Goal: Find specific page/section: Find specific page/section

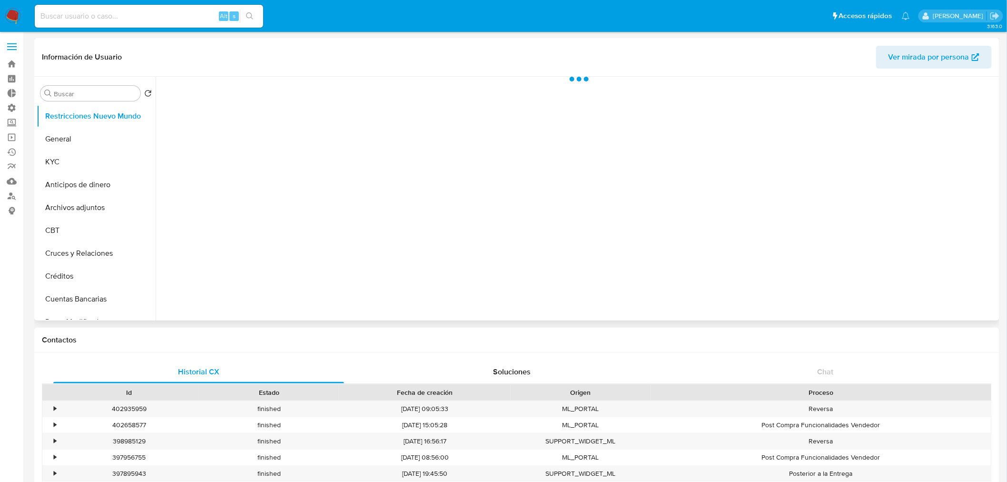
select select "10"
click at [80, 17] on input at bounding box center [149, 16] width 228 height 12
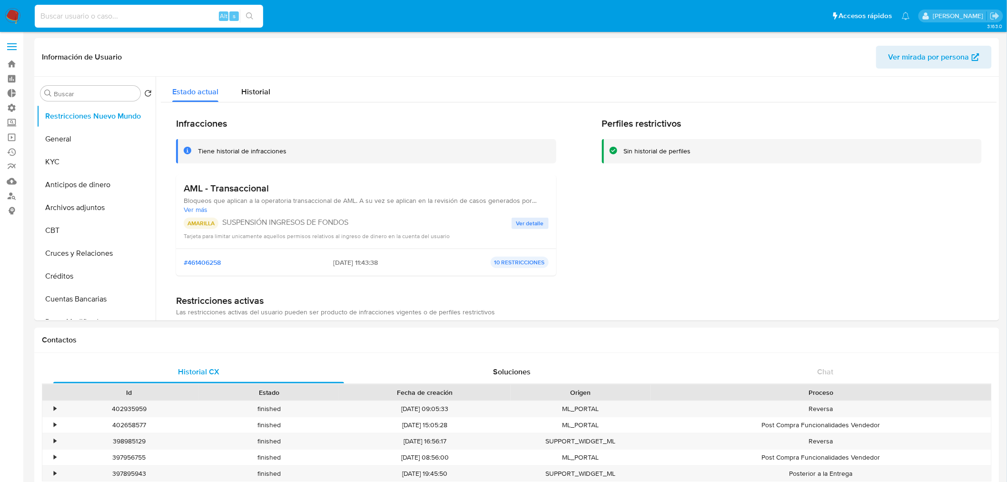
paste input "1553613354"
type input "1553613354"
click at [246, 12] on icon "search-icon" at bounding box center [250, 16] width 8 height 8
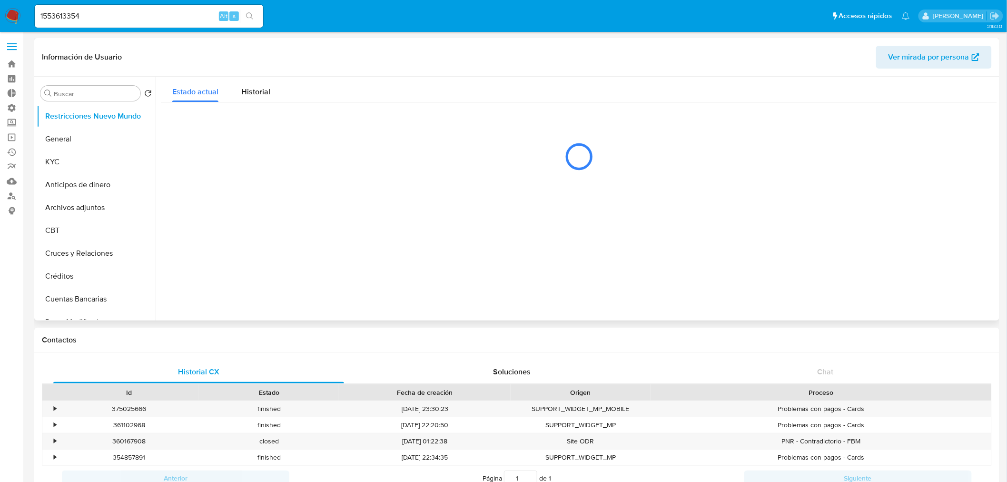
select select "10"
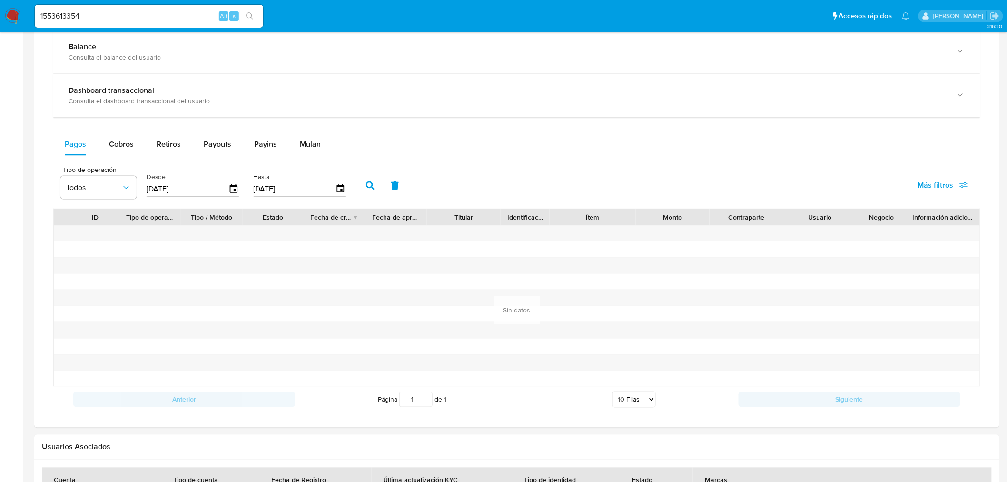
scroll to position [529, 0]
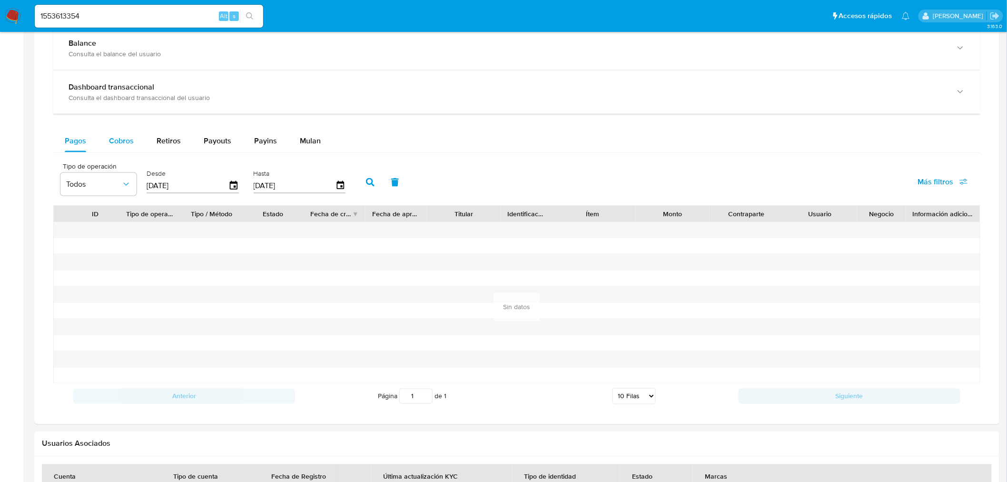
click at [106, 141] on button "Cobros" at bounding box center [122, 140] width 48 height 23
select select "10"
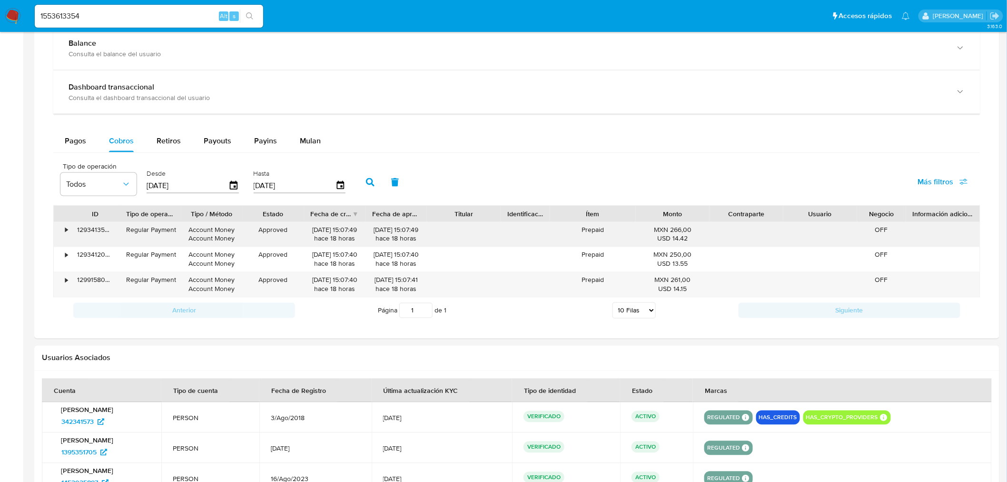
click at [63, 232] on div "•" at bounding box center [62, 234] width 17 height 25
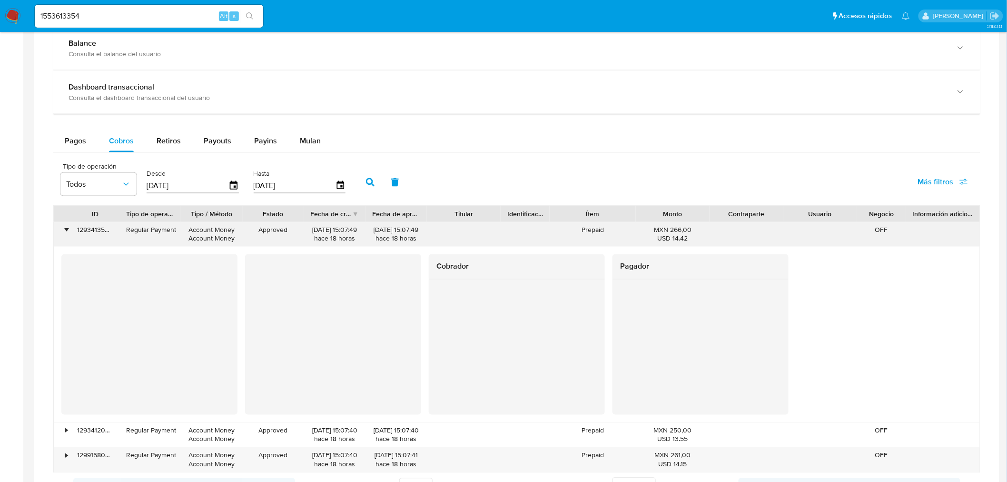
click at [63, 232] on div "•" at bounding box center [62, 234] width 17 height 25
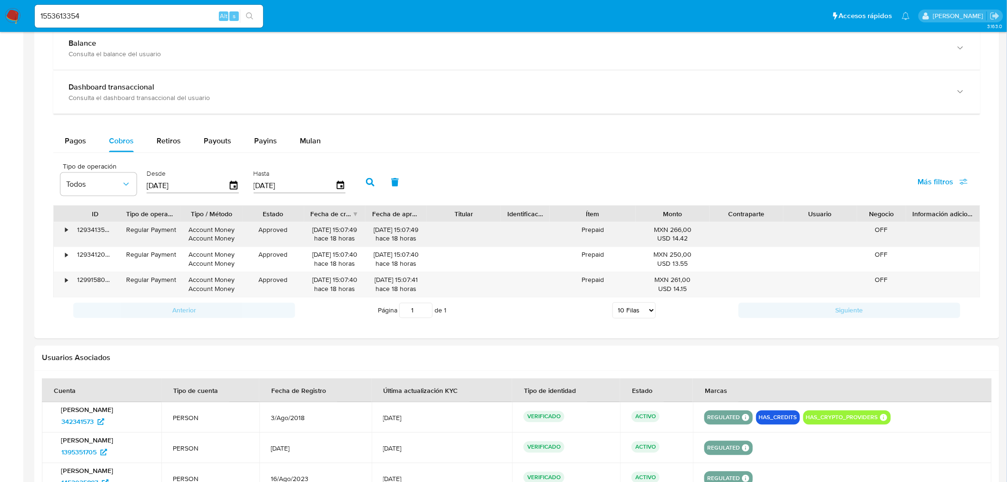
click at [60, 231] on div "•" at bounding box center [62, 234] width 17 height 25
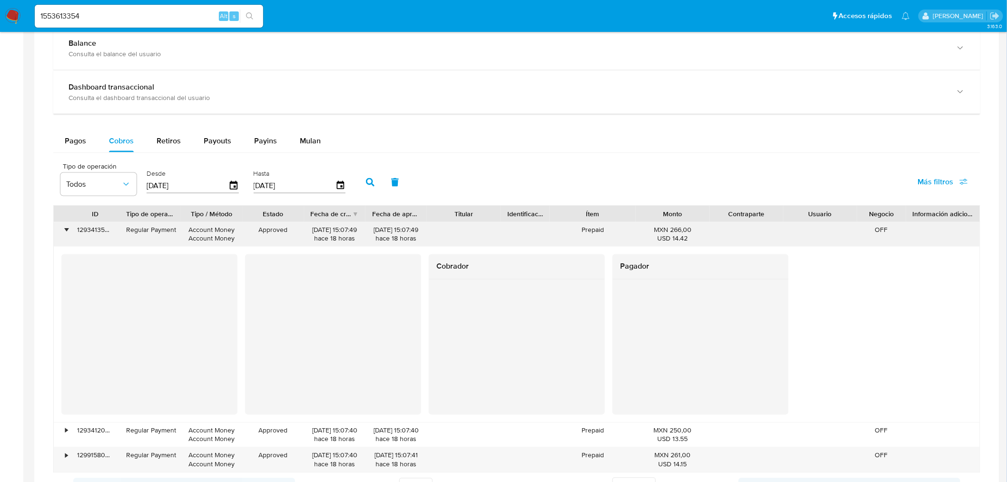
click at [62, 231] on div "•" at bounding box center [62, 234] width 17 height 25
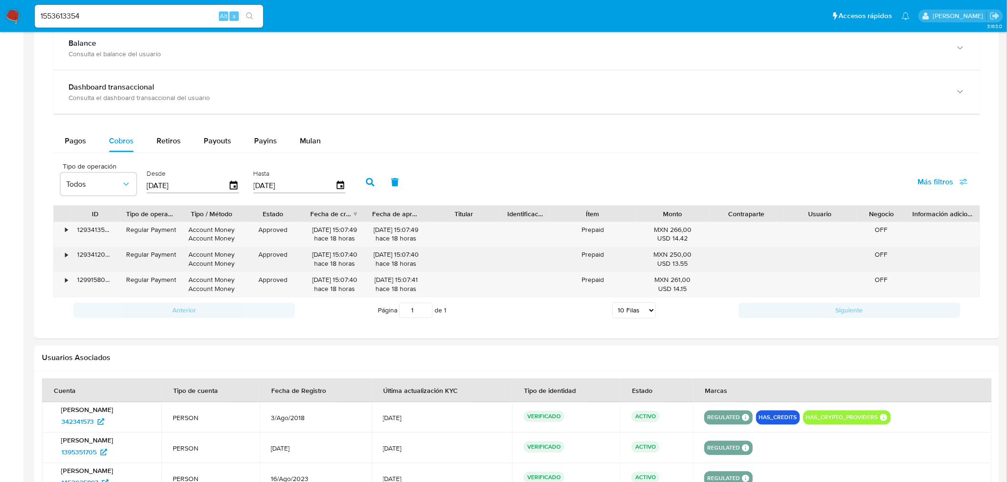
click at [64, 252] on div "•" at bounding box center [62, 259] width 17 height 25
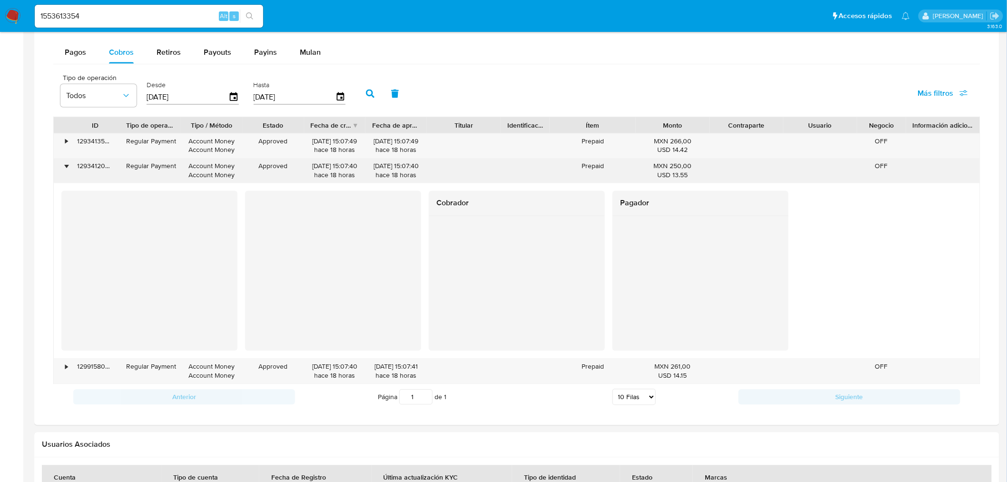
scroll to position [634, 0]
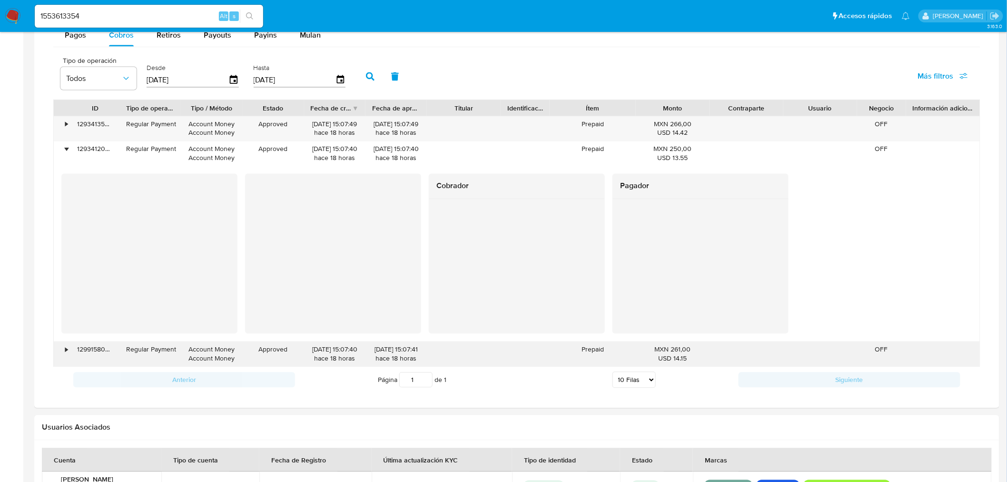
click at [65, 353] on div "•" at bounding box center [66, 349] width 2 height 9
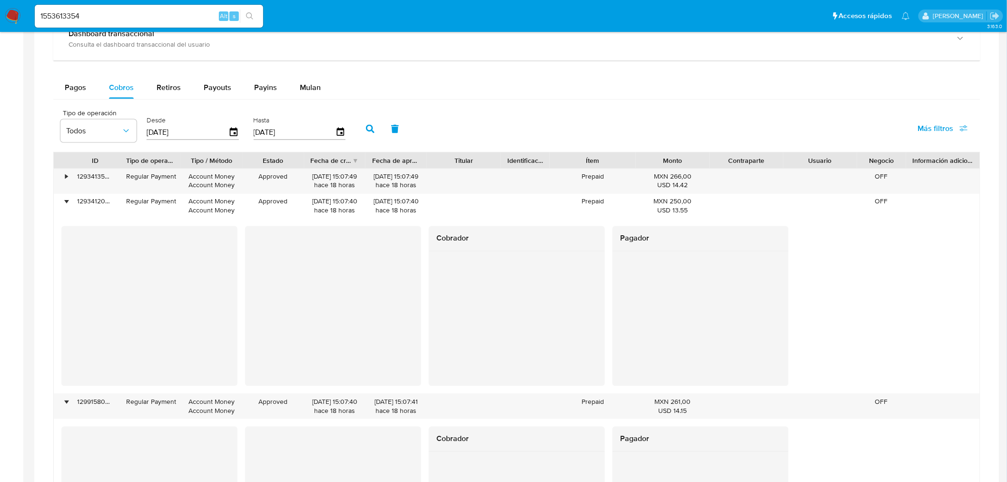
scroll to position [581, 0]
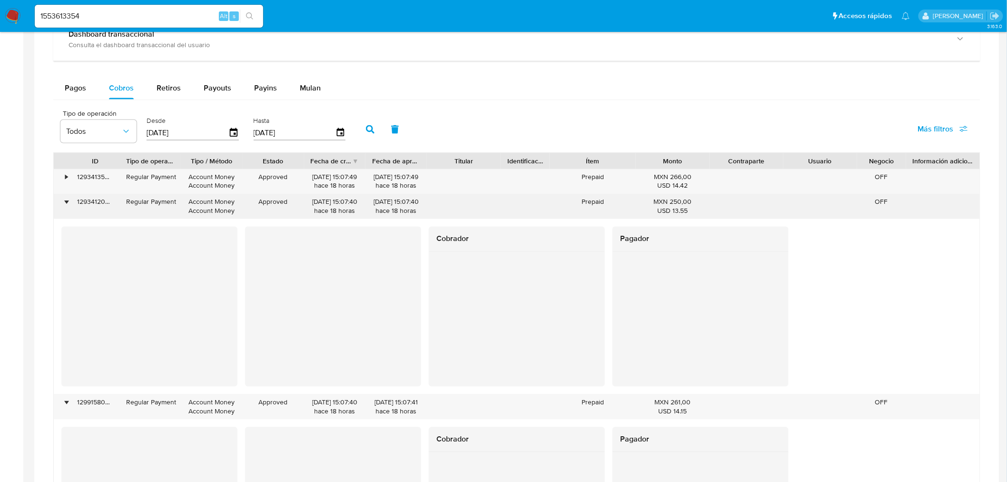
click at [67, 203] on div "•" at bounding box center [66, 201] width 2 height 9
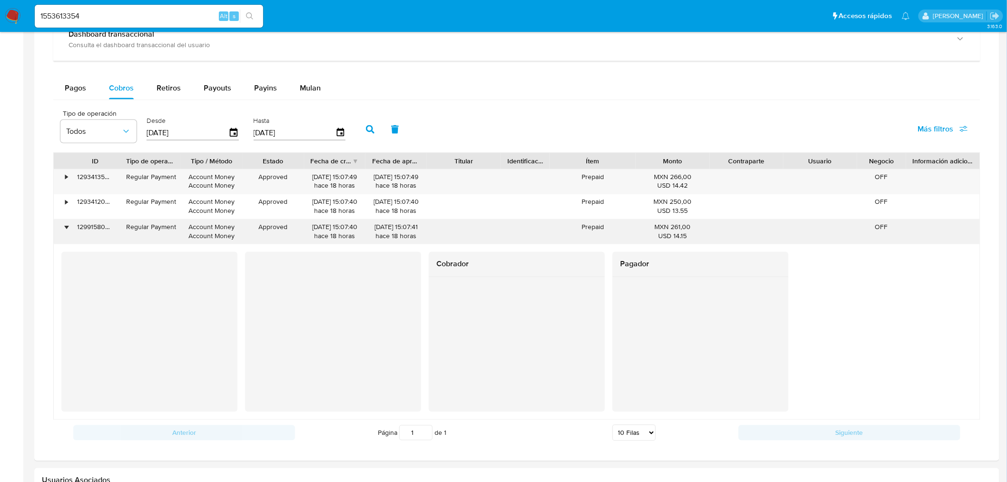
click at [69, 227] on div "•" at bounding box center [62, 231] width 17 height 25
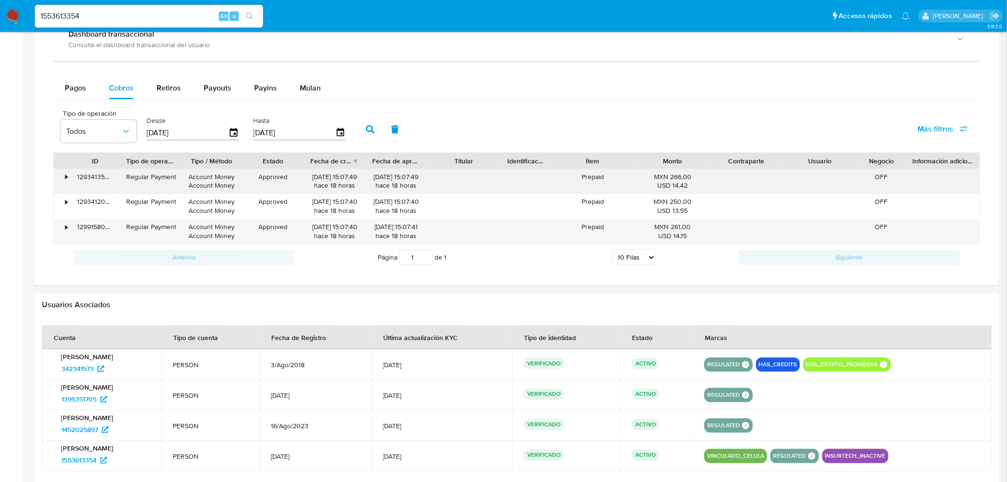
click at [67, 177] on div "•" at bounding box center [66, 177] width 2 height 9
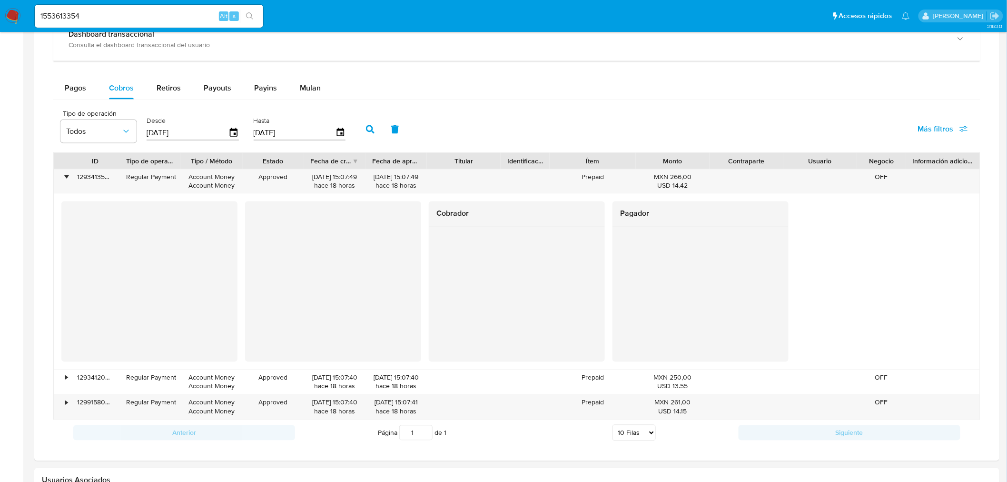
click at [164, 23] on div "1553613354 Alt s" at bounding box center [149, 16] width 228 height 23
click at [164, 22] on div "1553613354 Alt s" at bounding box center [149, 16] width 228 height 23
click at [144, 17] on input "1553613354" at bounding box center [149, 16] width 228 height 12
paste input "574451595"
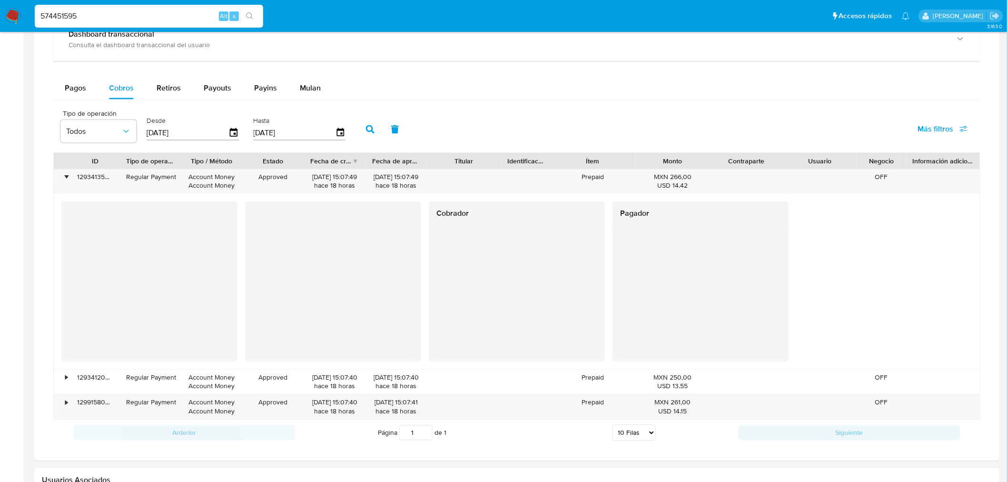
type input "574451595"
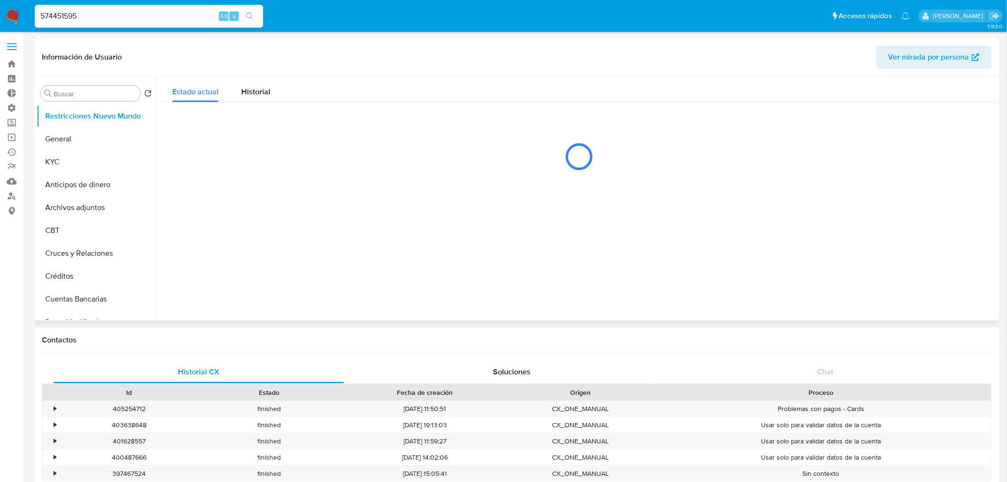
select select "10"
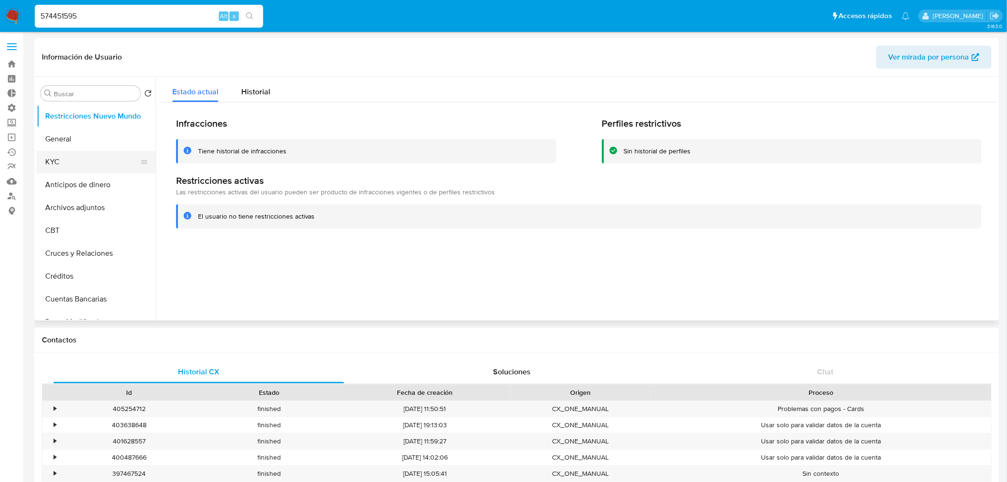
click at [66, 157] on button "KYC" at bounding box center [92, 161] width 111 height 23
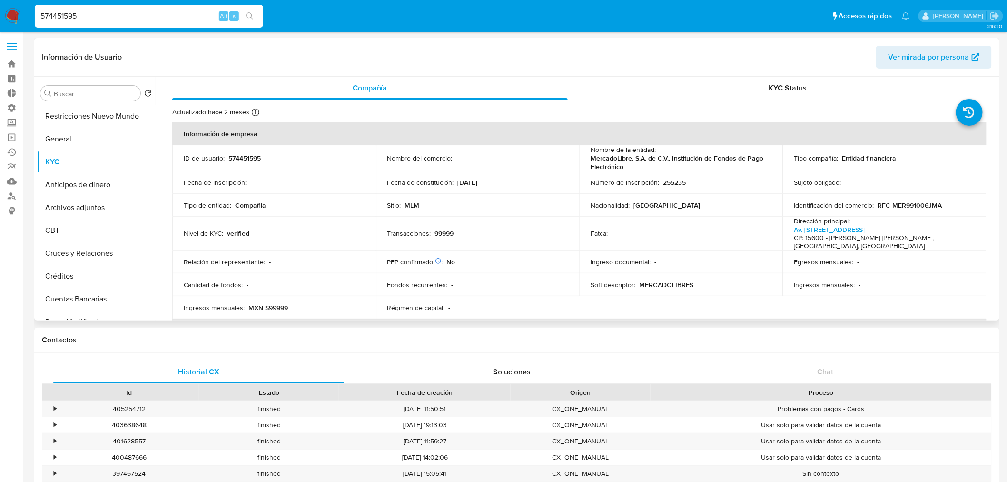
drag, startPoint x: 64, startPoint y: 156, endPoint x: 424, endPoint y: 45, distance: 377.3
click at [424, 46] on header "Información de Usuario Ver mirada por persona" at bounding box center [517, 57] width 950 height 23
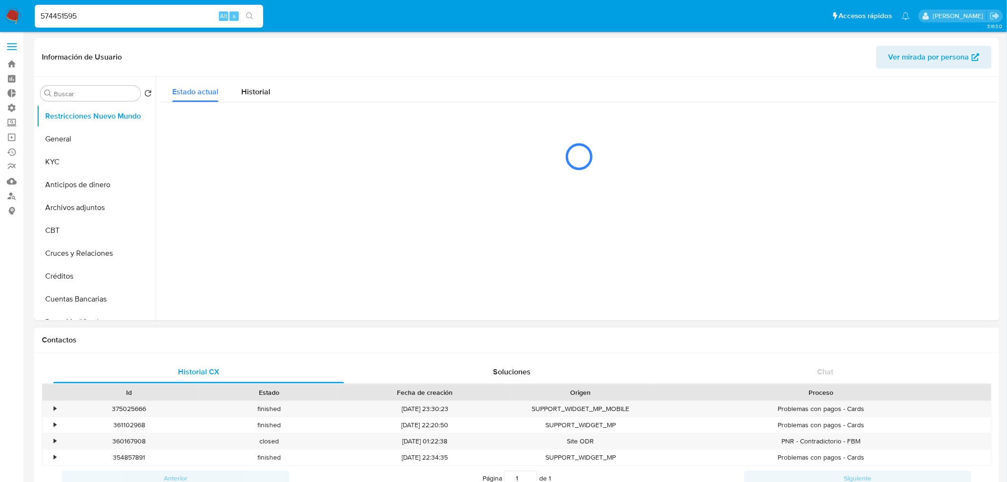
select select "10"
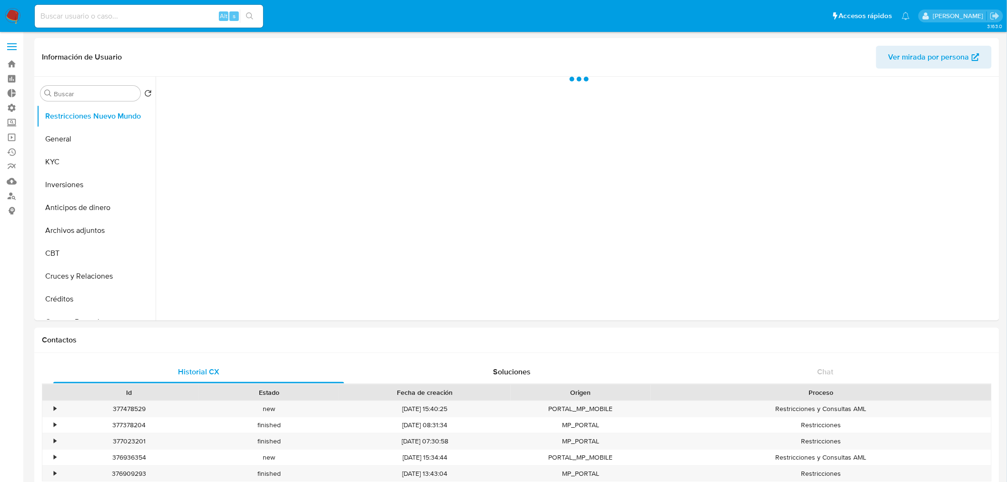
select select "10"
